Goal: Information Seeking & Learning: Check status

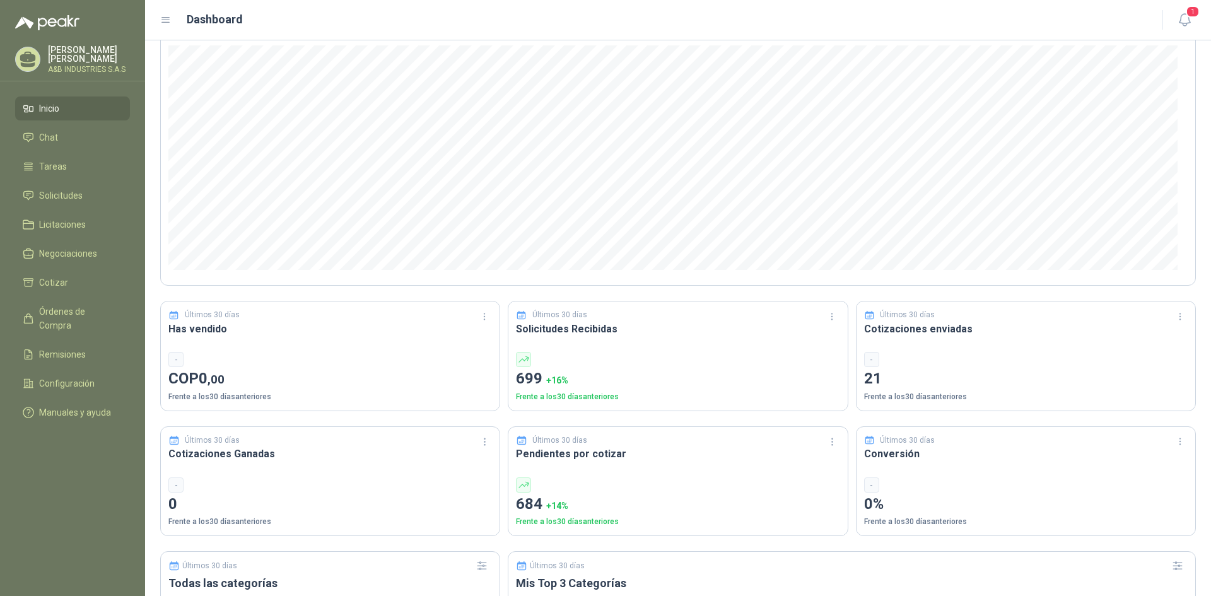
scroll to position [47, 0]
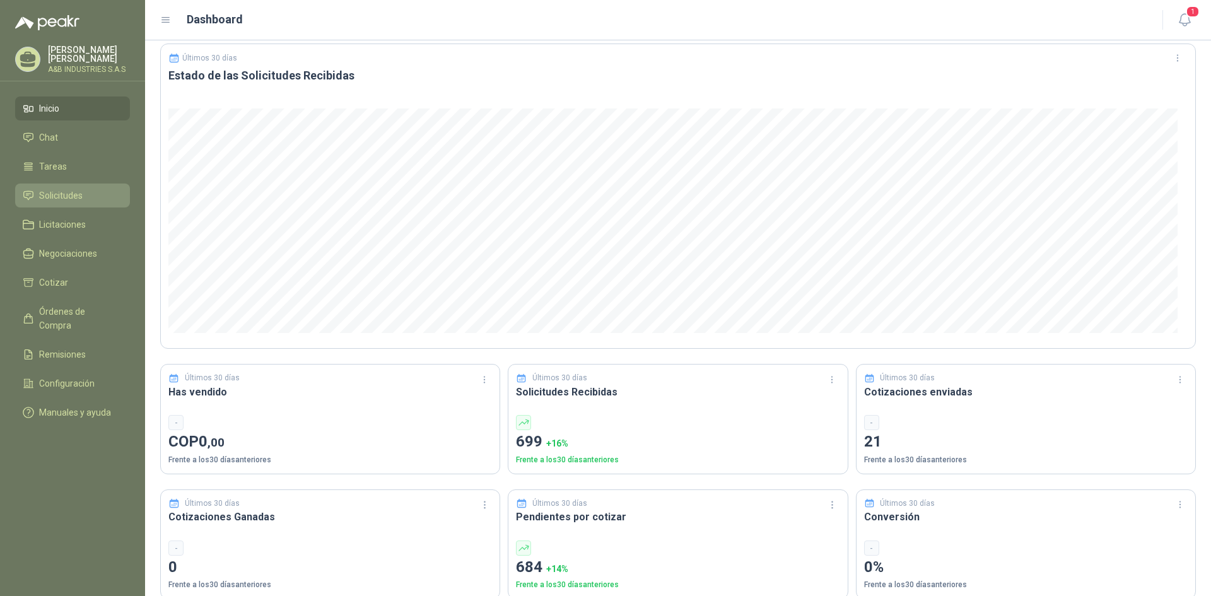
click at [25, 196] on icon at bounding box center [28, 195] width 11 height 11
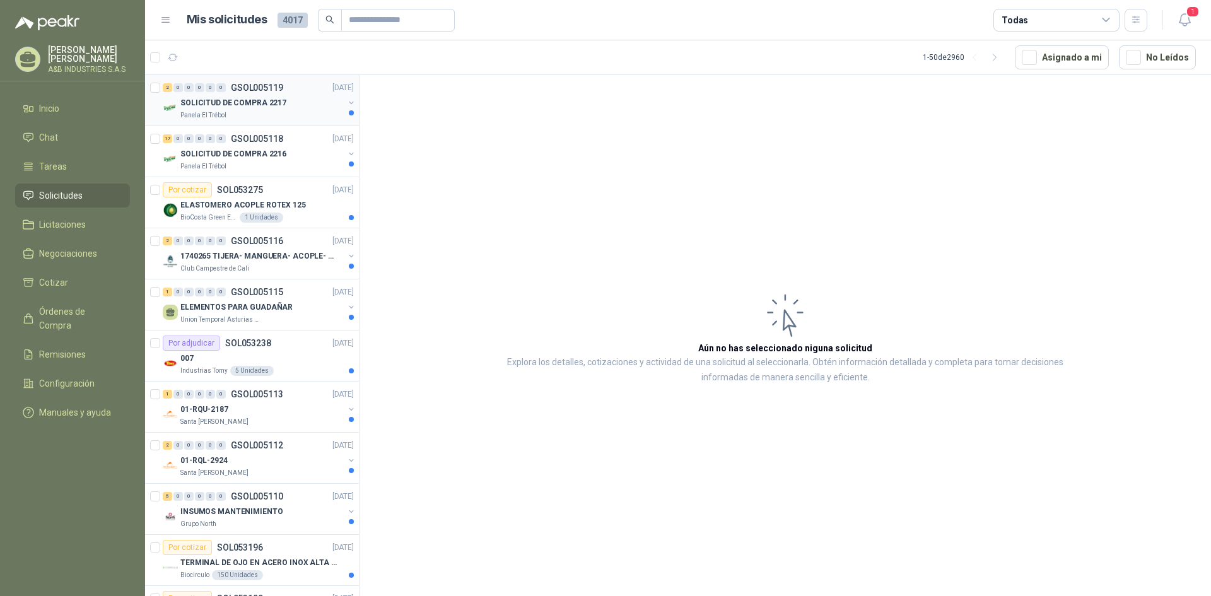
click at [238, 106] on p "SOLICITUD DE COMPRA 2217" at bounding box center [233, 103] width 106 height 12
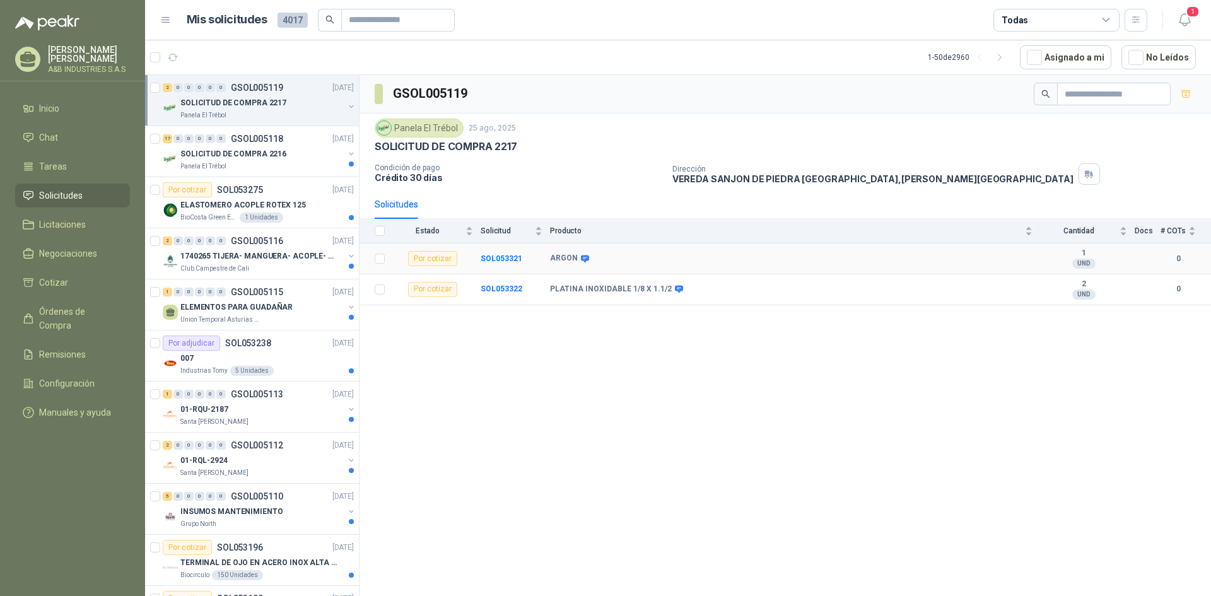
click at [566, 261] on b "ARGON" at bounding box center [564, 259] width 28 height 10
click at [581, 258] on icon at bounding box center [585, 259] width 8 height 8
click at [581, 257] on icon at bounding box center [584, 258] width 9 height 9
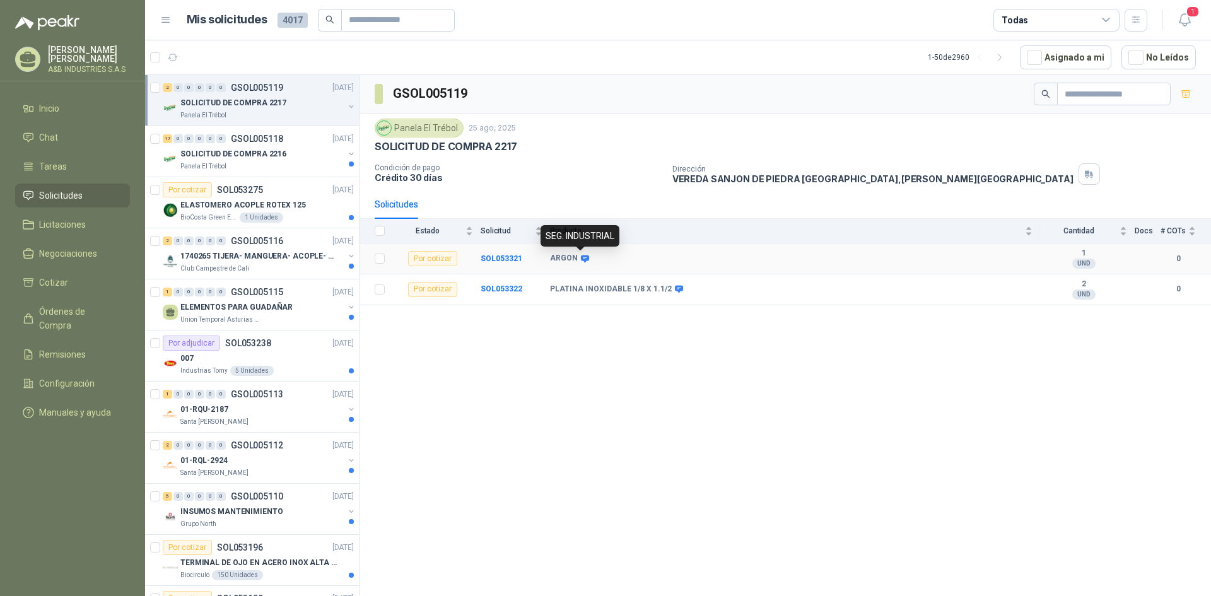
click at [581, 257] on icon at bounding box center [584, 258] width 9 height 9
click at [676, 289] on icon at bounding box center [679, 290] width 8 height 8
click at [676, 344] on div "GSOL005119 Panela El Trébol [DATE] SOLICITUD DE COMPRA 2217 Condición de pago C…" at bounding box center [784, 337] width 851 height 525
click at [269, 163] on div "Panela El Trébol" at bounding box center [261, 166] width 163 height 10
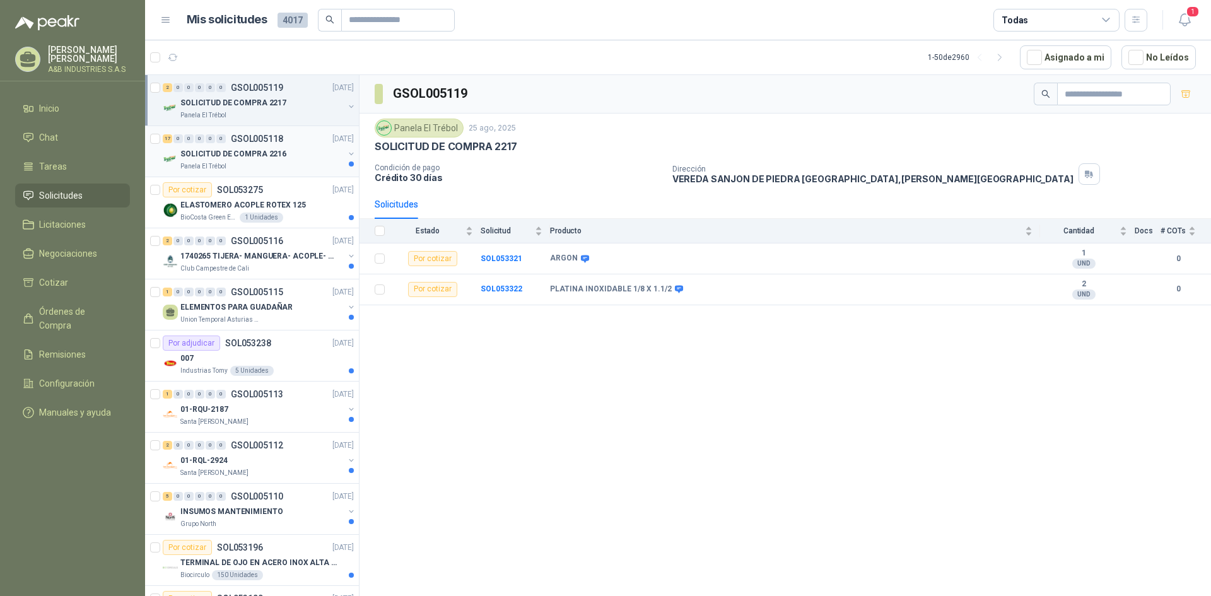
click at [269, 163] on div "Panela El Trébol" at bounding box center [261, 166] width 163 height 10
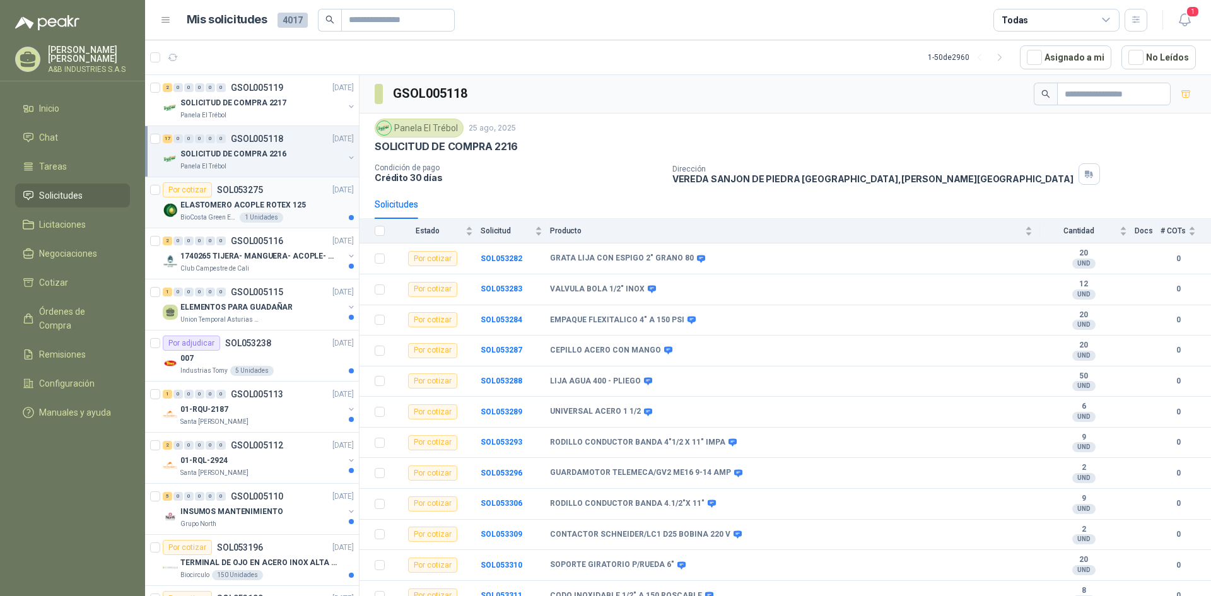
click at [250, 196] on div "Por cotizar SOL053275" at bounding box center [213, 189] width 100 height 15
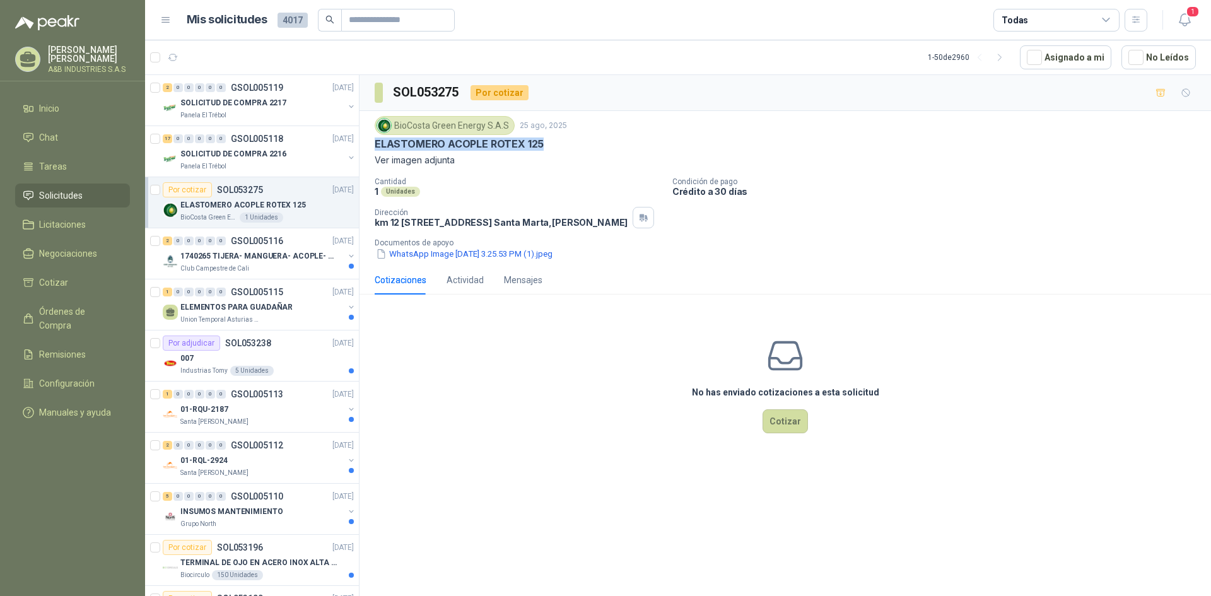
drag, startPoint x: 375, startPoint y: 151, endPoint x: 563, endPoint y: 149, distance: 188.6
click at [563, 149] on div "ELASTOMERO ACOPLE ROTEX 125" at bounding box center [785, 143] width 821 height 13
click at [276, 265] on div "Club Campestre de Cali" at bounding box center [261, 269] width 163 height 10
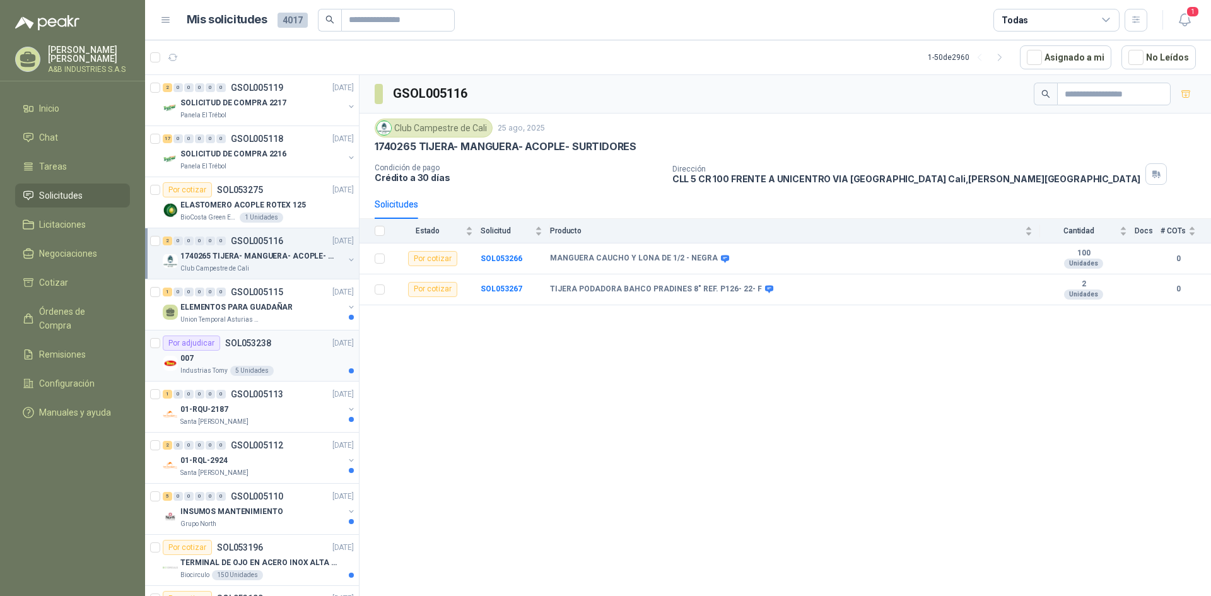
click at [293, 365] on div "007" at bounding box center [266, 358] width 173 height 15
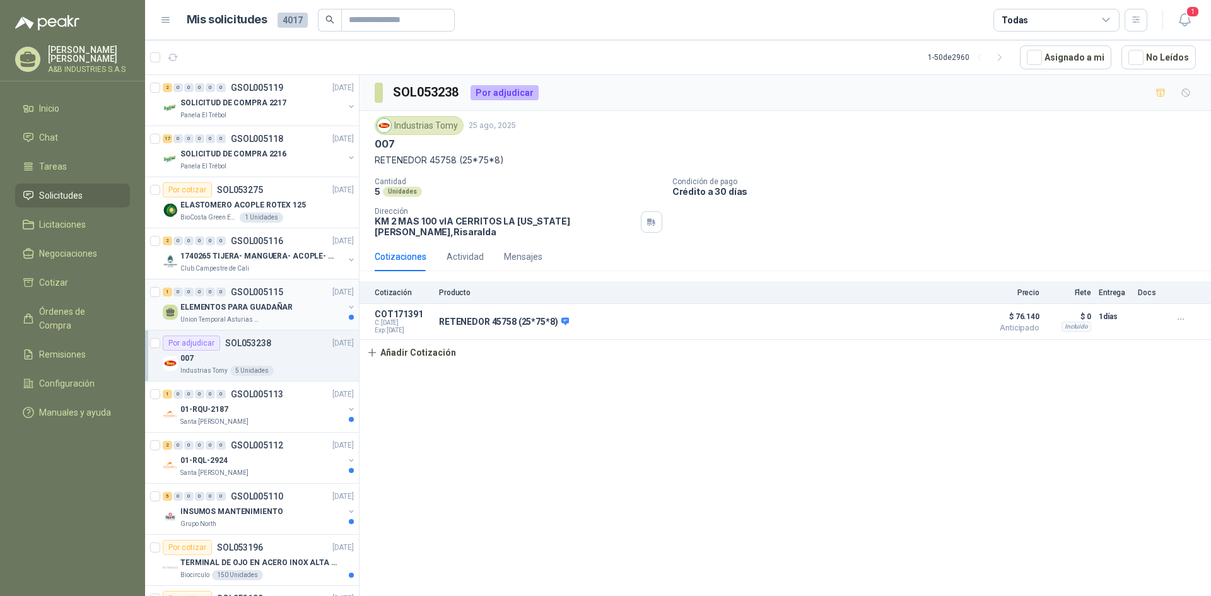
click at [308, 313] on div "ELEMENTOS PARA GUADAÑAR" at bounding box center [261, 307] width 163 height 15
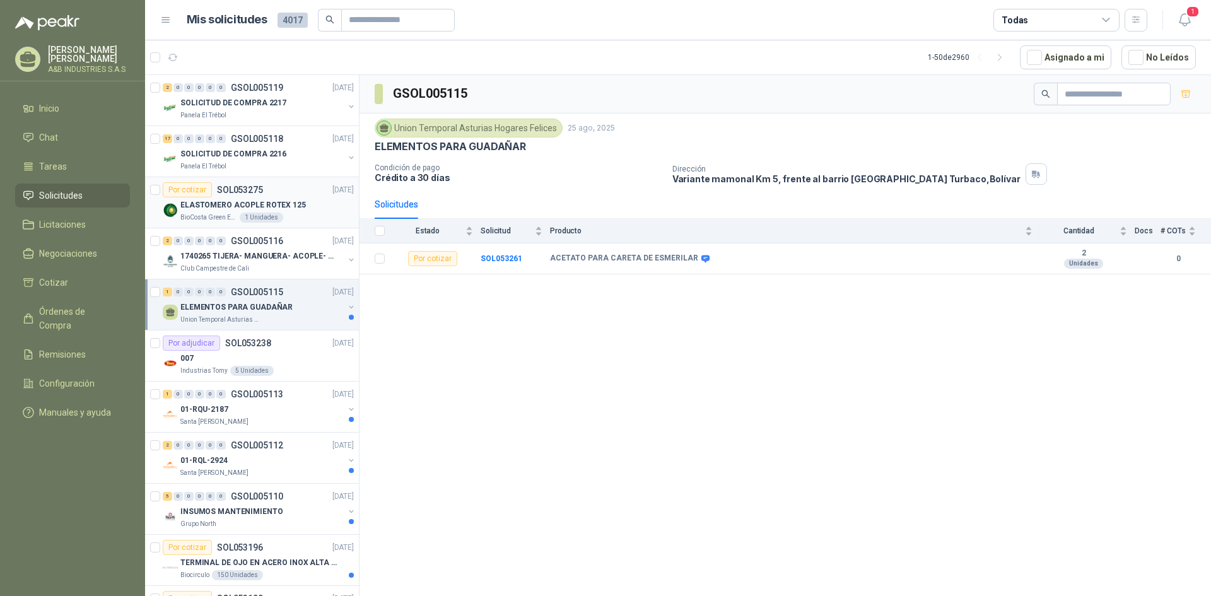
click at [307, 201] on div "ELASTOMERO ACOPLE ROTEX 125" at bounding box center [266, 204] width 173 height 15
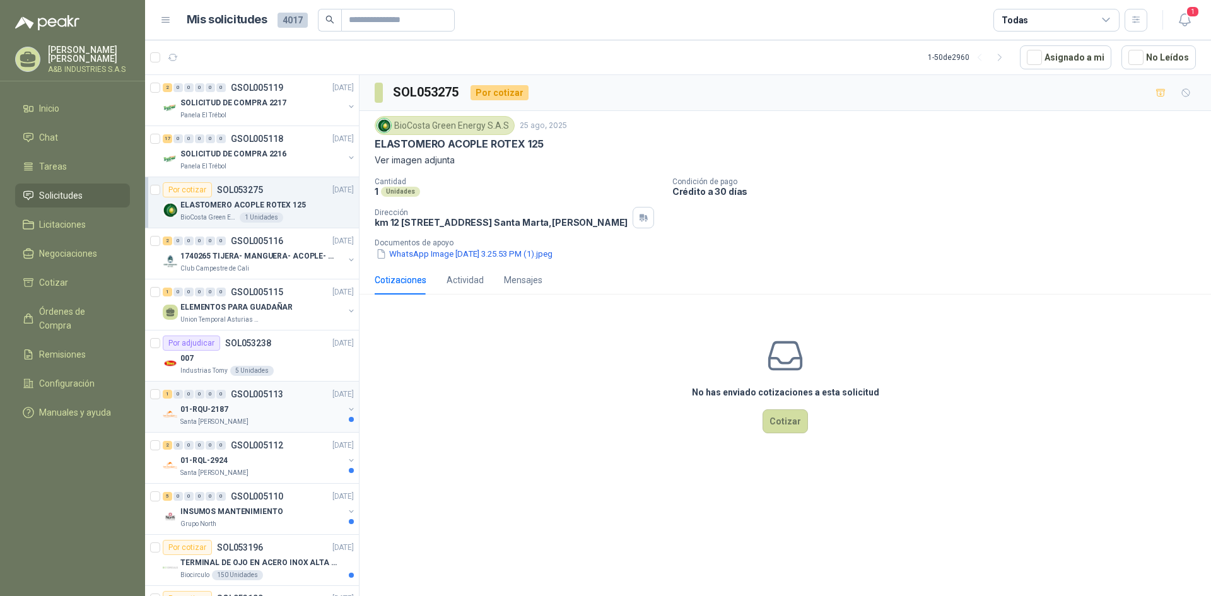
scroll to position [126, 0]
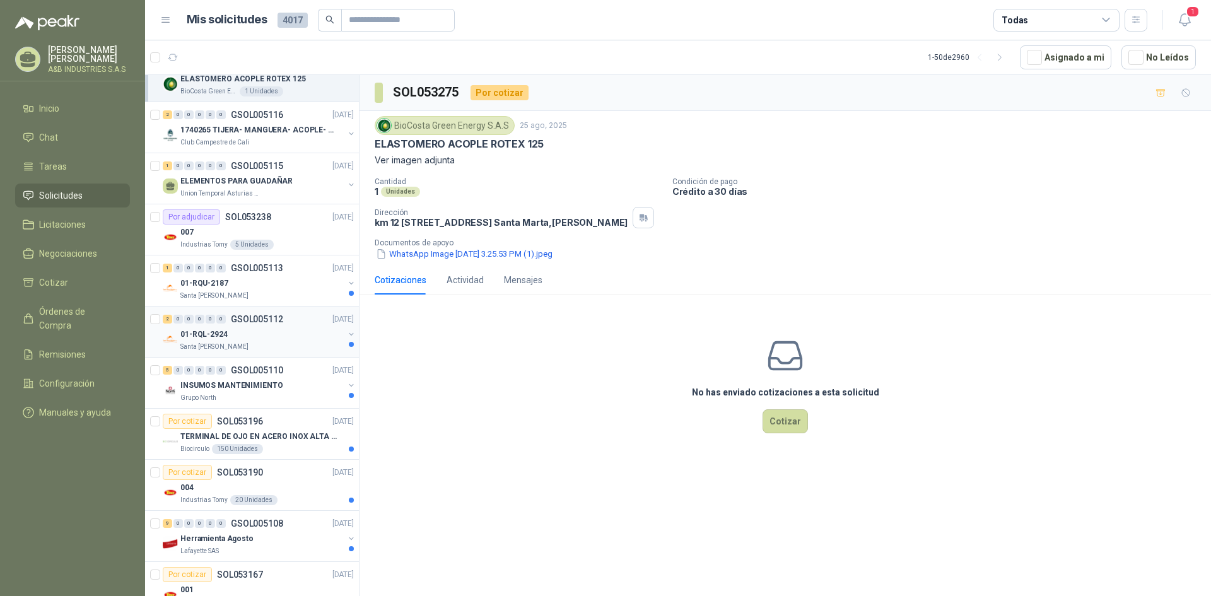
click at [306, 327] on div "01-RQL-2924" at bounding box center [261, 334] width 163 height 15
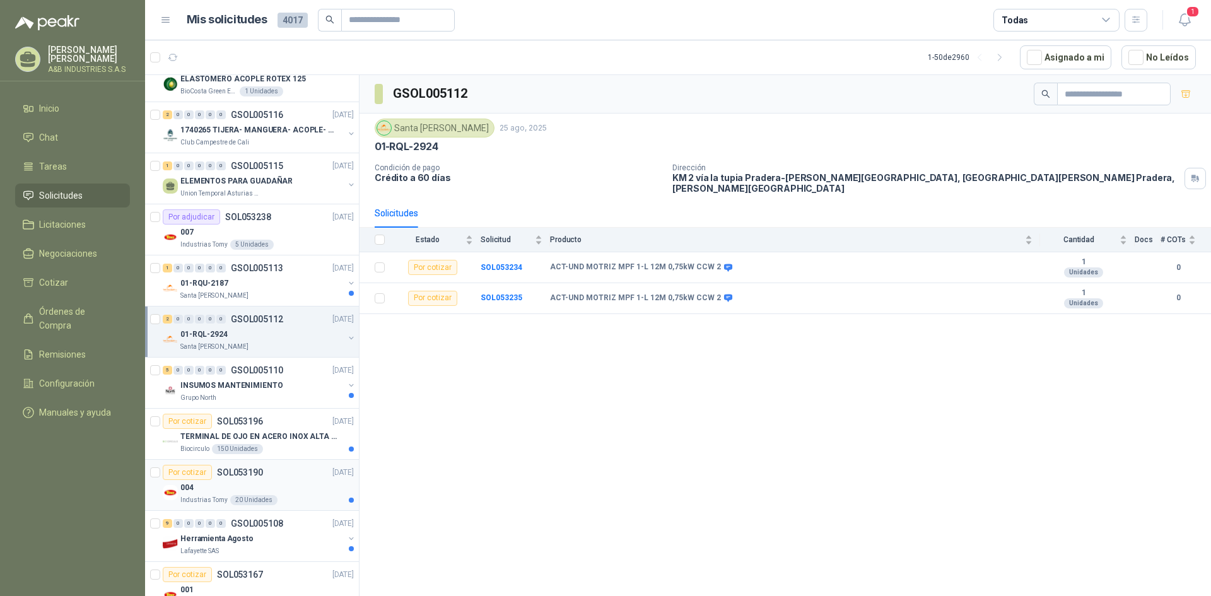
click at [317, 482] on div "004" at bounding box center [266, 487] width 173 height 15
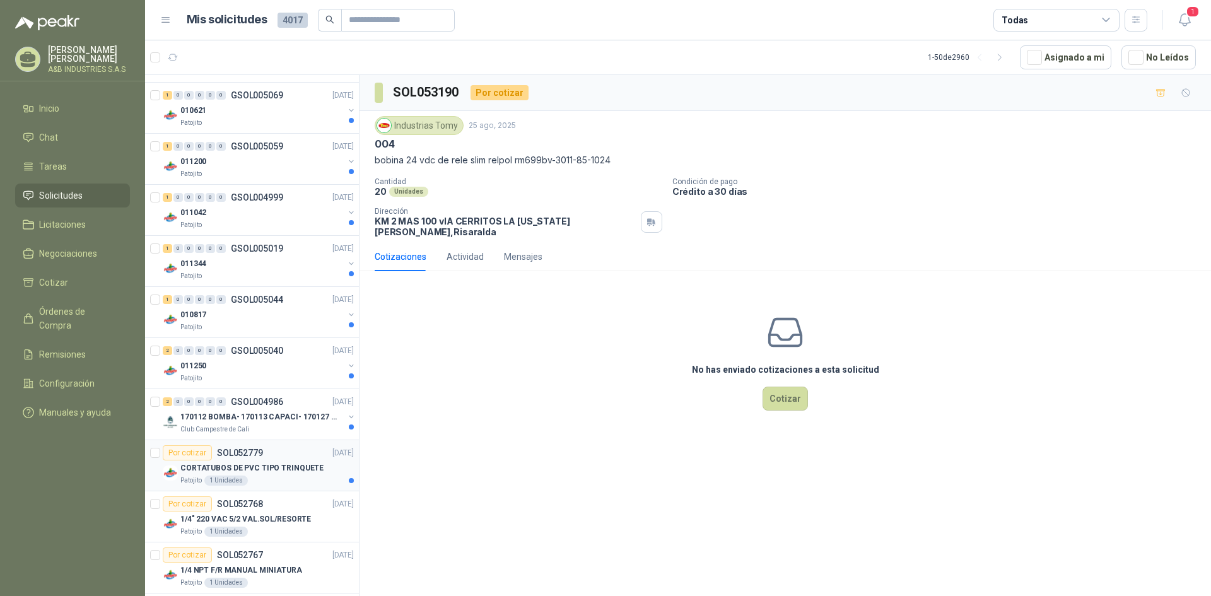
scroll to position [1741, 0]
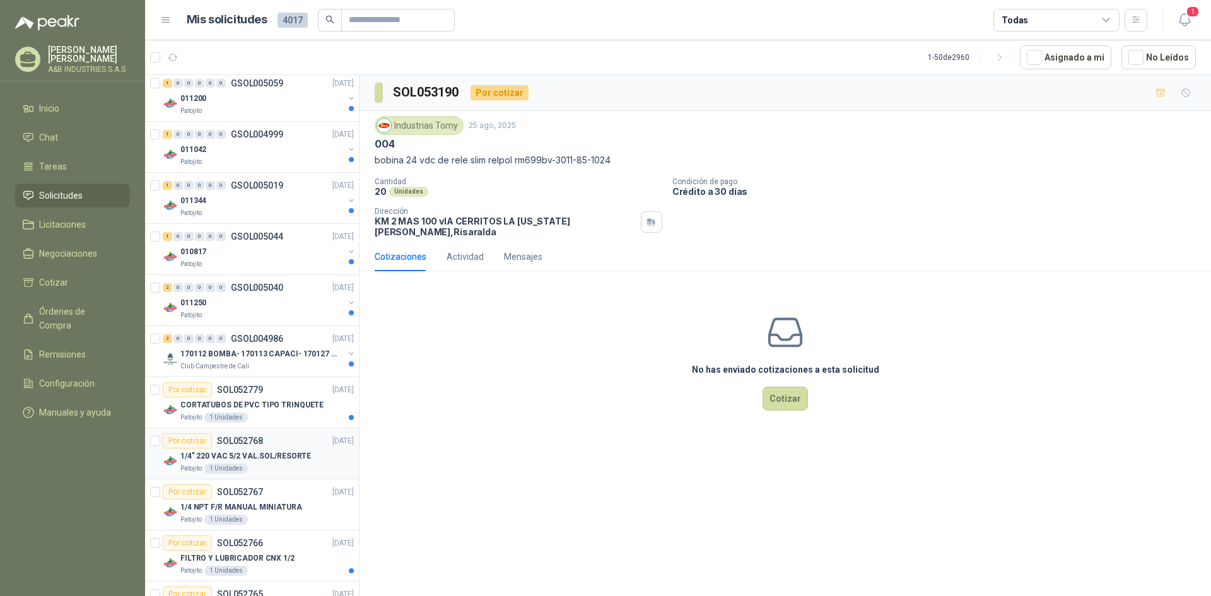
click at [265, 462] on p "1/4" 220 VAC 5/2 VAL.SOL/RESORTE" at bounding box center [245, 456] width 131 height 12
